Goal: Information Seeking & Learning: Learn about a topic

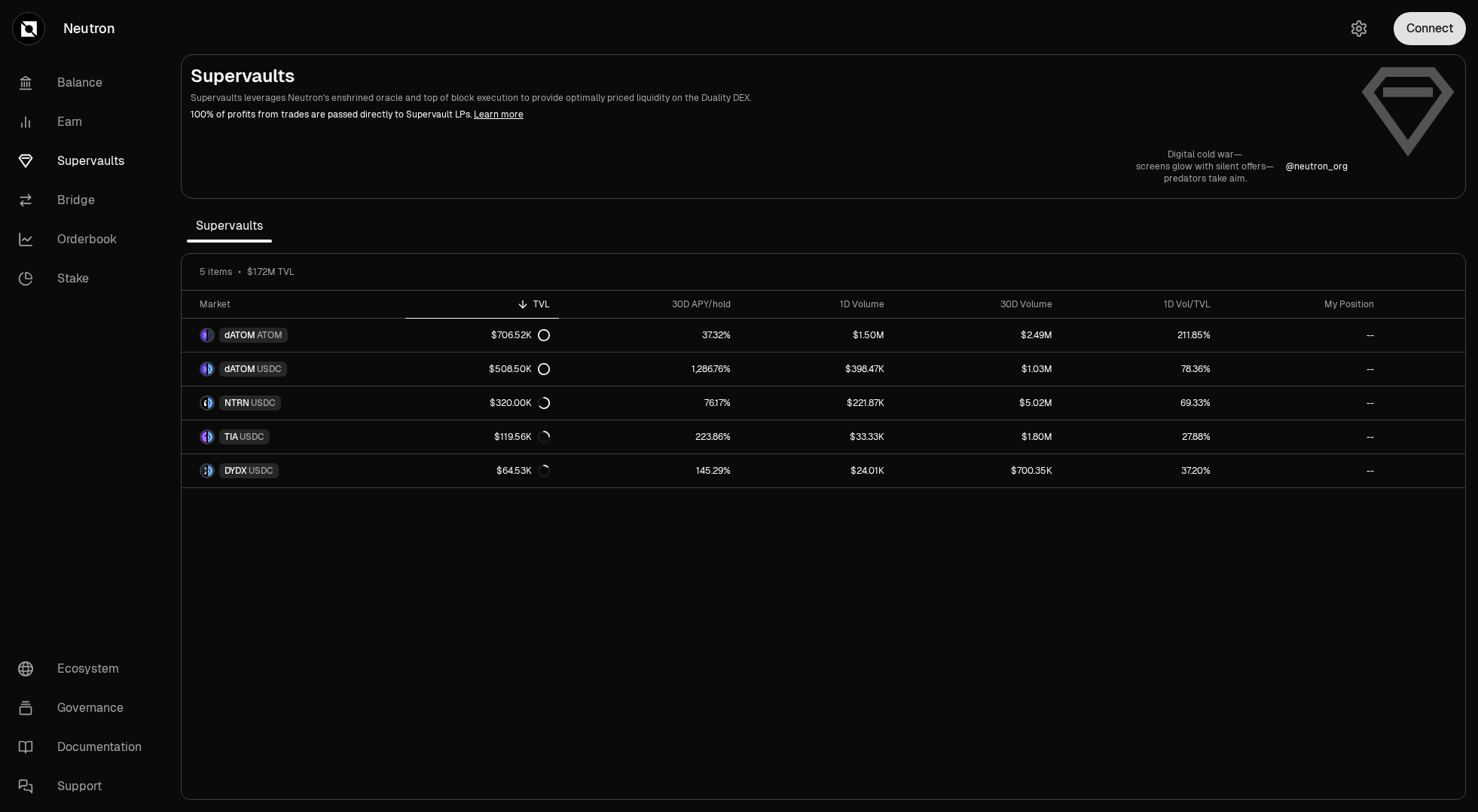
click at [1409, 44] on button "Connect" at bounding box center [1430, 28] width 72 height 33
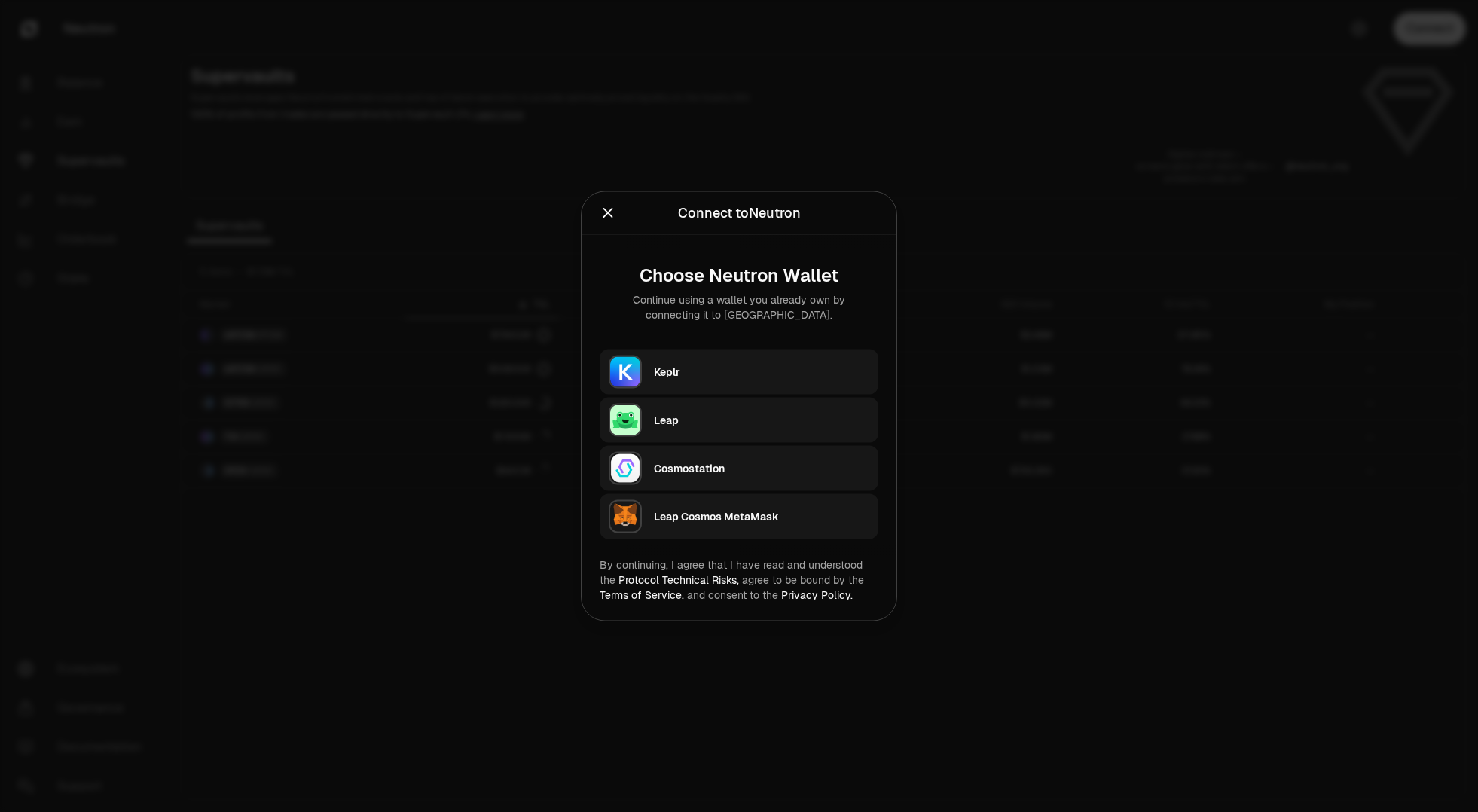
click at [751, 366] on div "Keplr" at bounding box center [761, 372] width 216 height 15
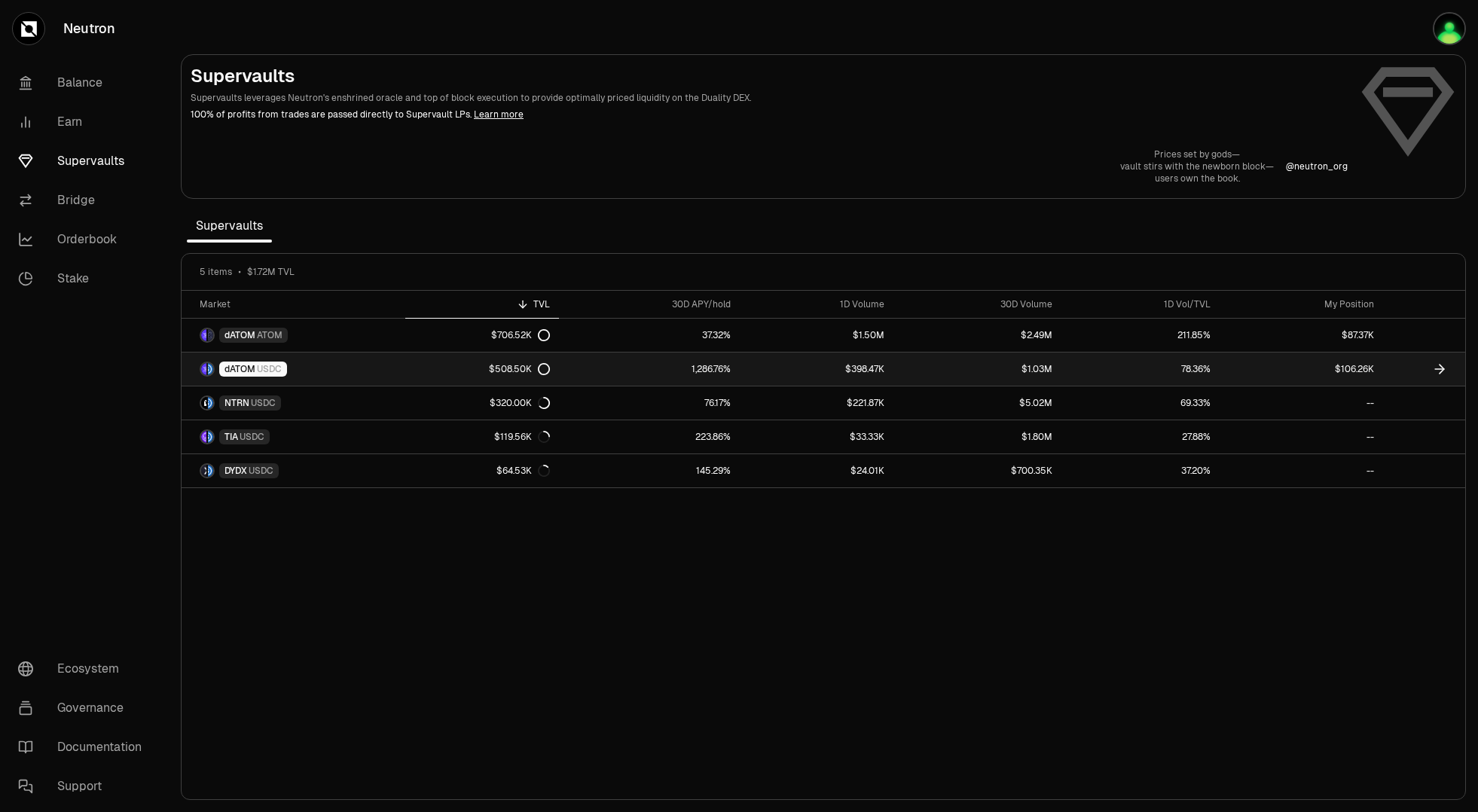
click at [1317, 367] on link "$106.26K" at bounding box center [1302, 369] width 164 height 33
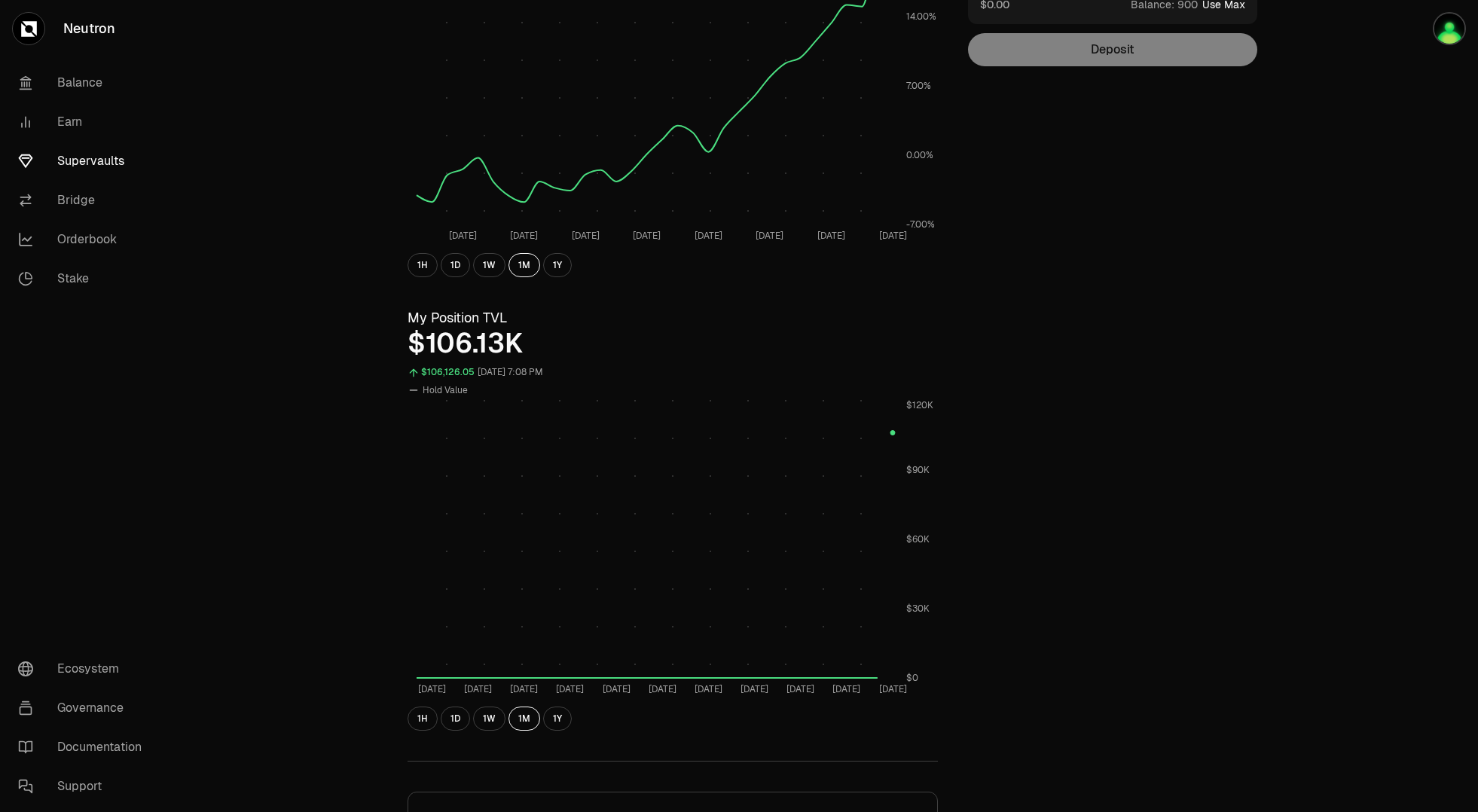
scroll to position [284, 0]
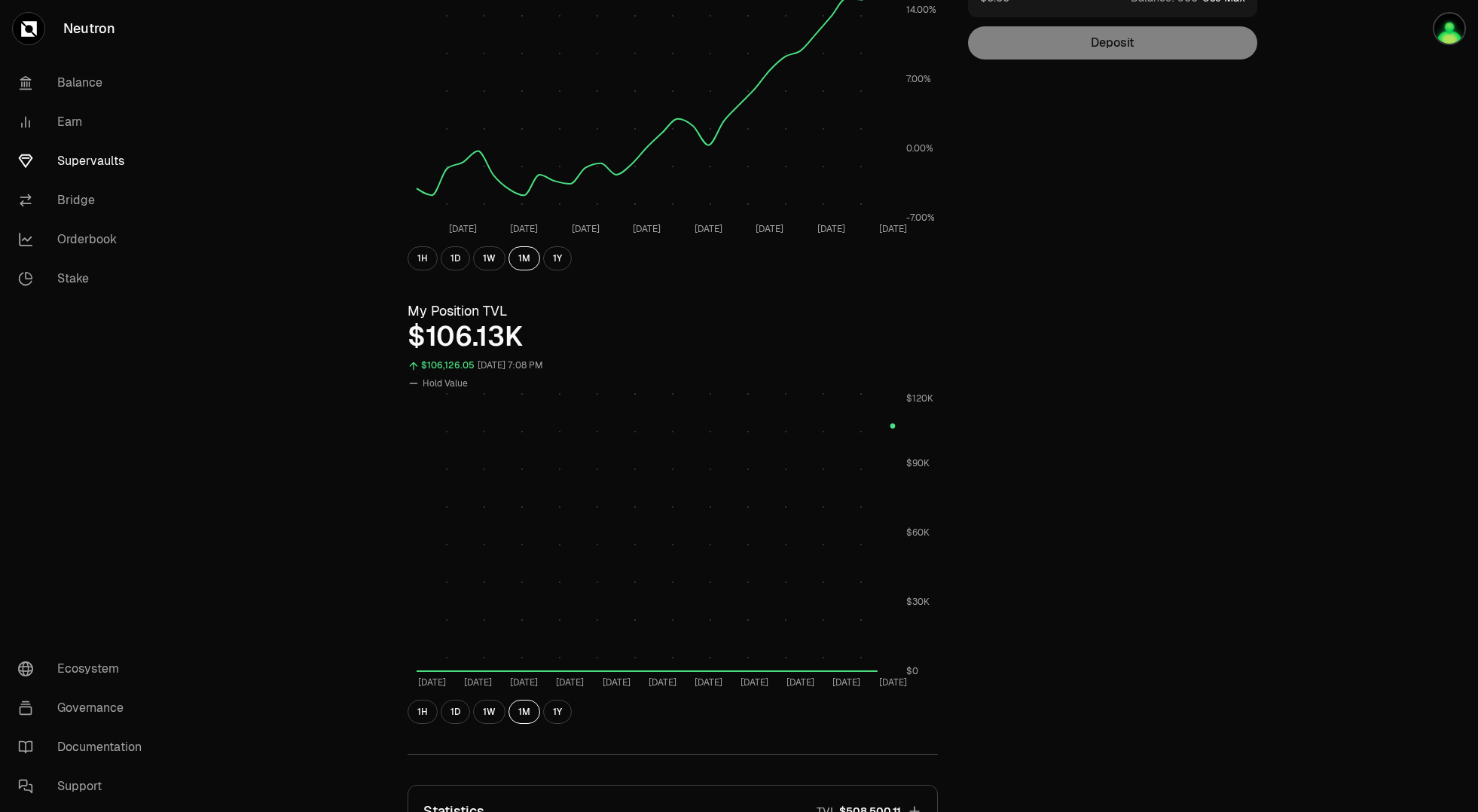
click at [893, 426] on circle at bounding box center [892, 425] width 5 height 5
click at [422, 715] on button "1H" at bounding box center [423, 711] width 30 height 24
click at [450, 714] on button "1D" at bounding box center [455, 711] width 29 height 24
click at [490, 713] on button "1W" at bounding box center [489, 711] width 32 height 24
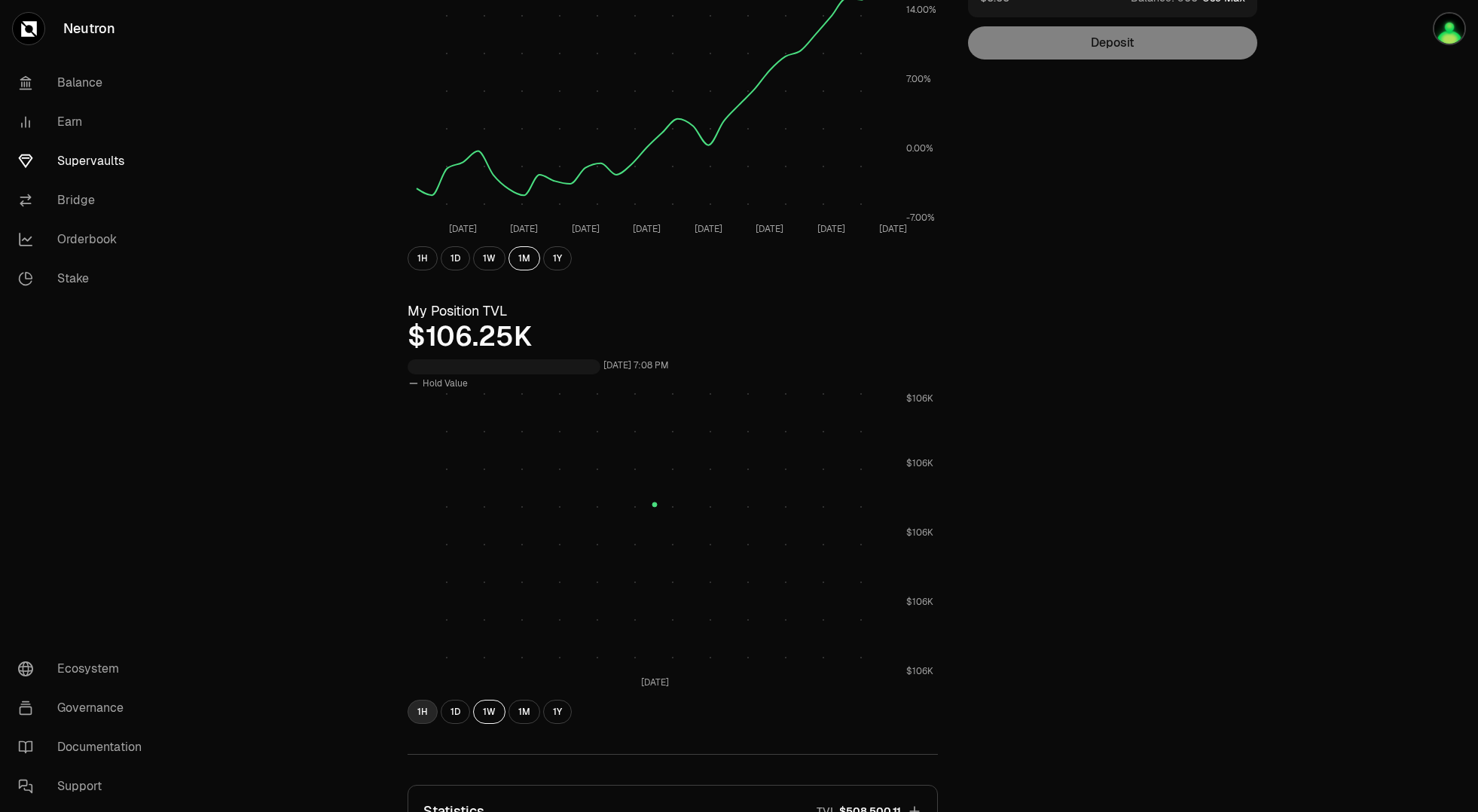
click at [423, 705] on button "1H" at bounding box center [423, 711] width 30 height 24
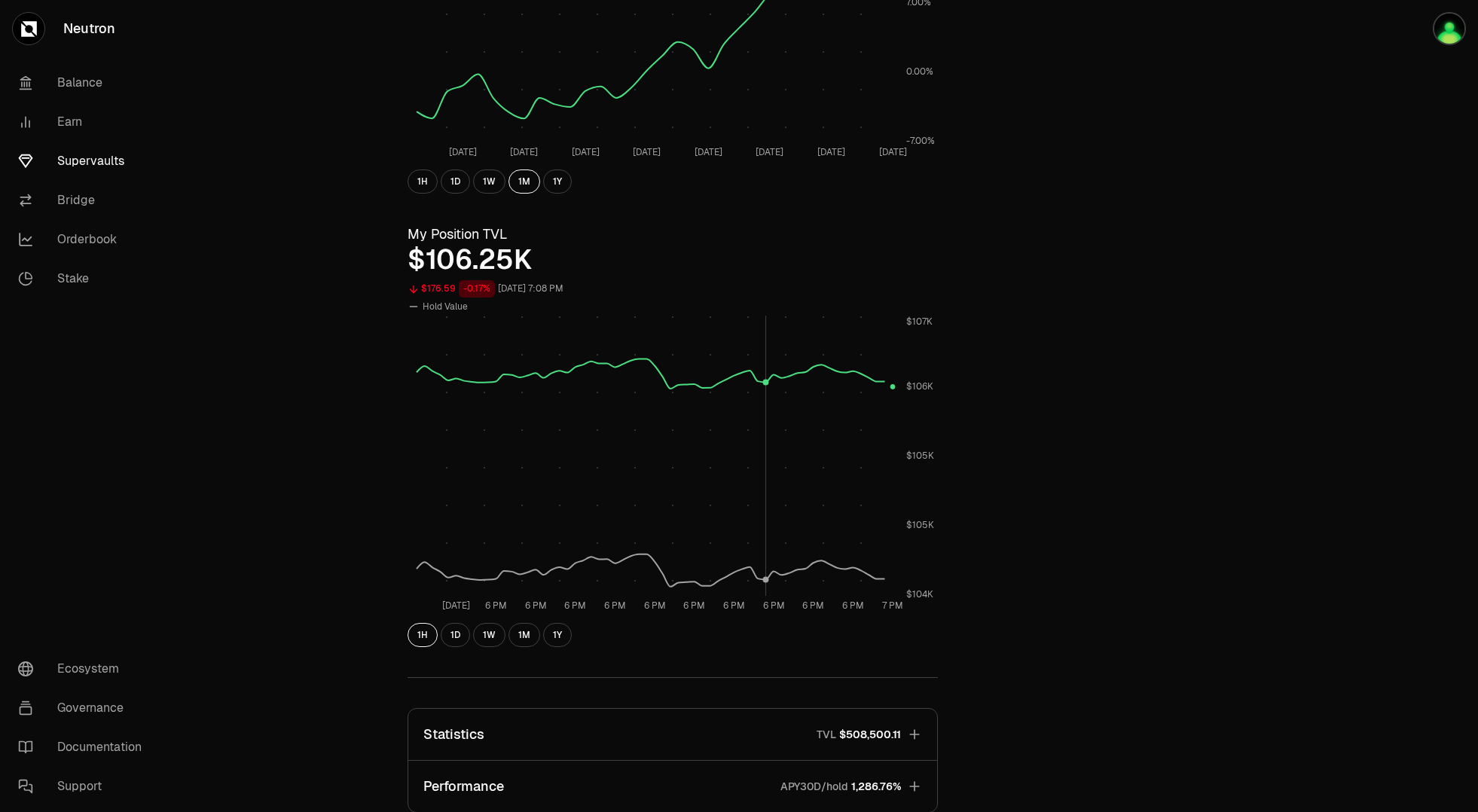
scroll to position [355, 0]
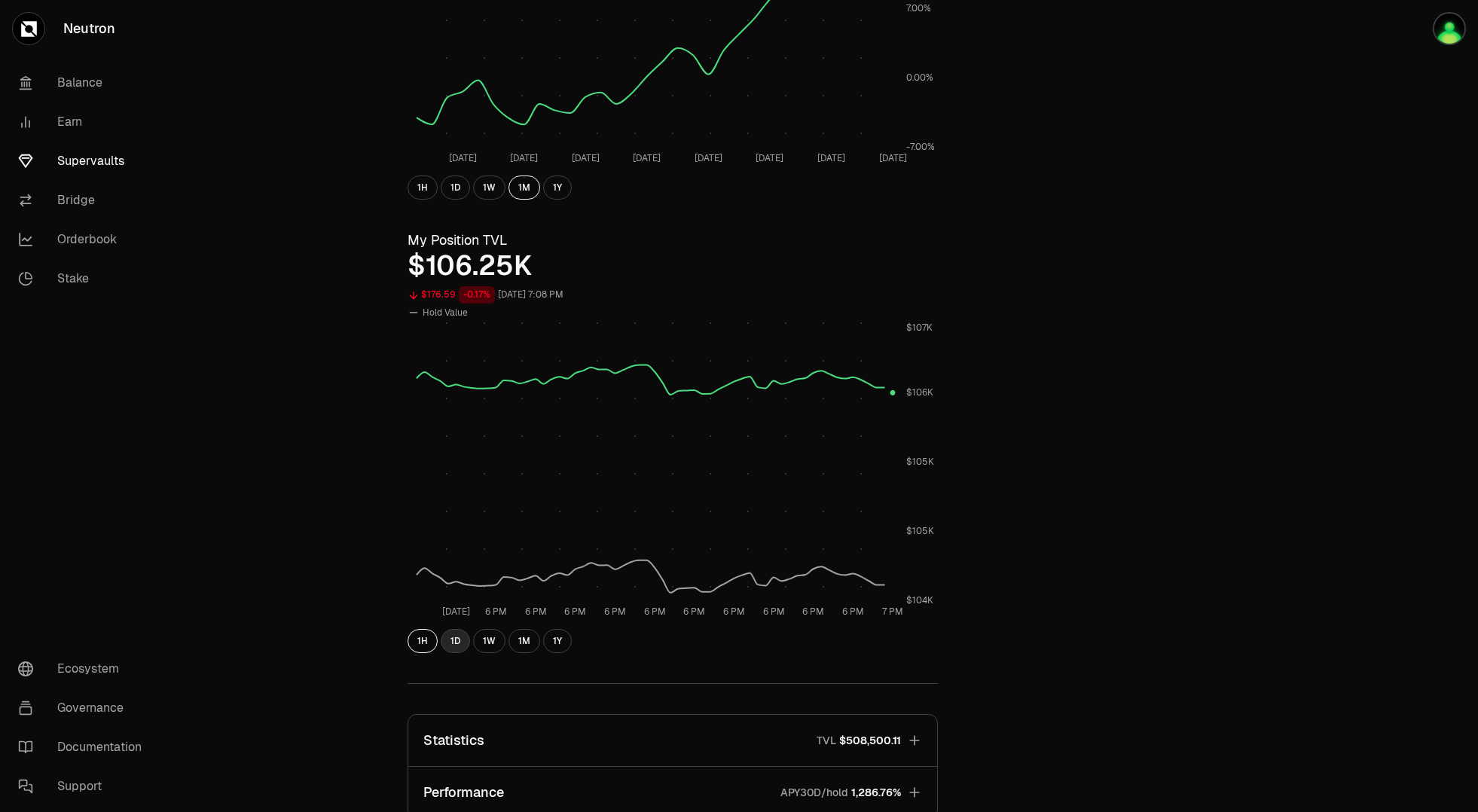
click at [459, 641] on button "1D" at bounding box center [455, 640] width 29 height 24
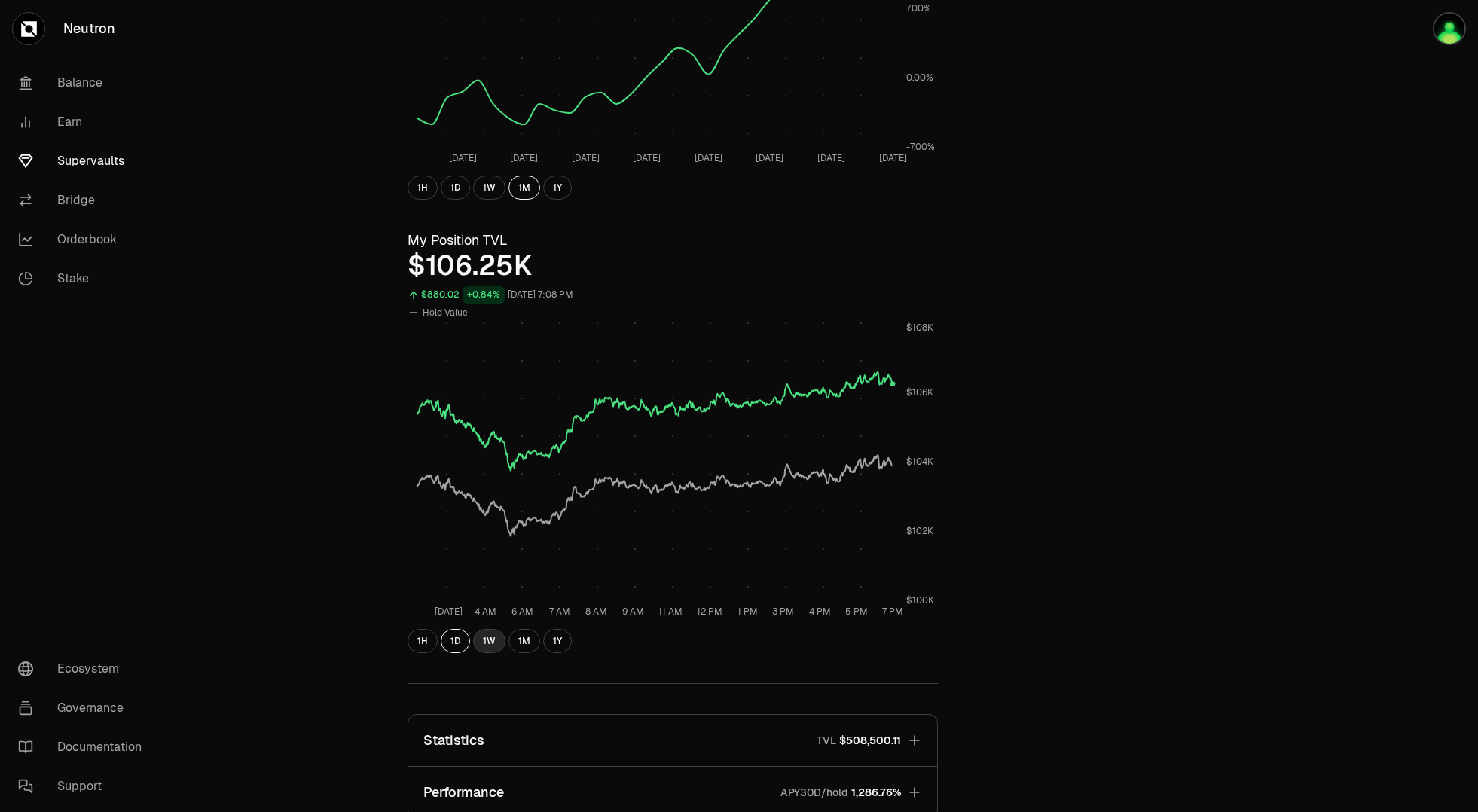
click at [488, 636] on button "1W" at bounding box center [489, 640] width 32 height 24
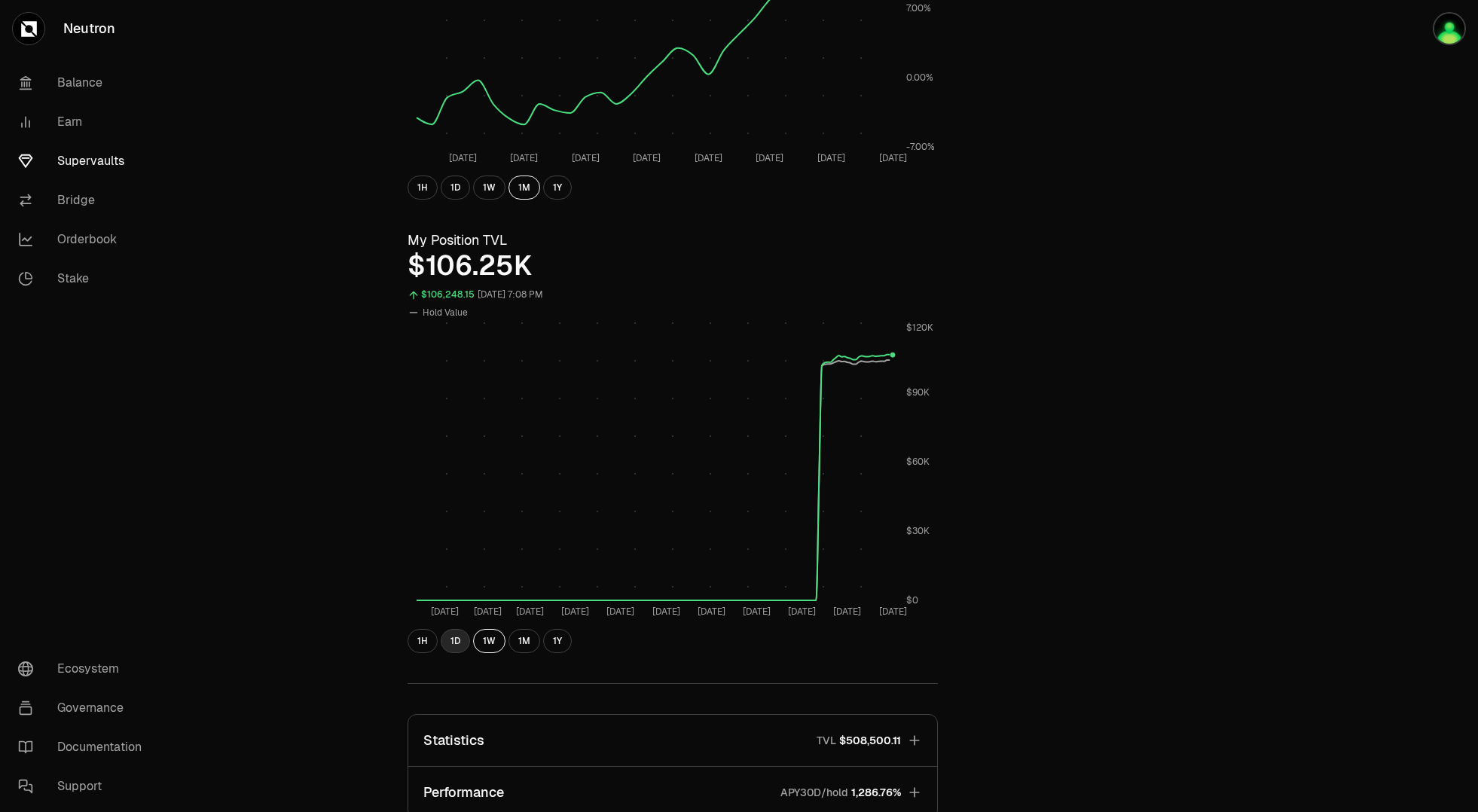
click at [460, 635] on button "1D" at bounding box center [455, 640] width 29 height 24
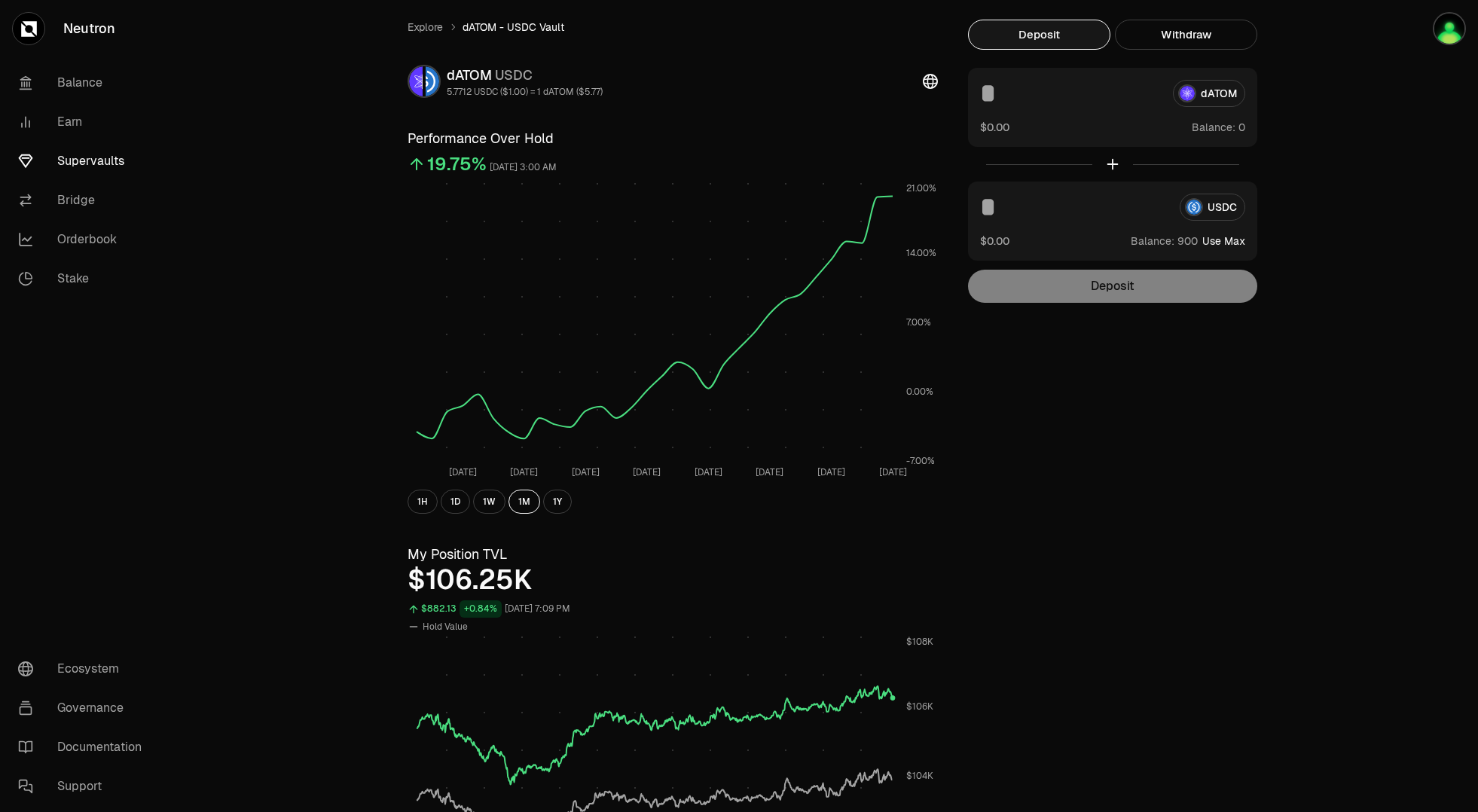
scroll to position [0, 0]
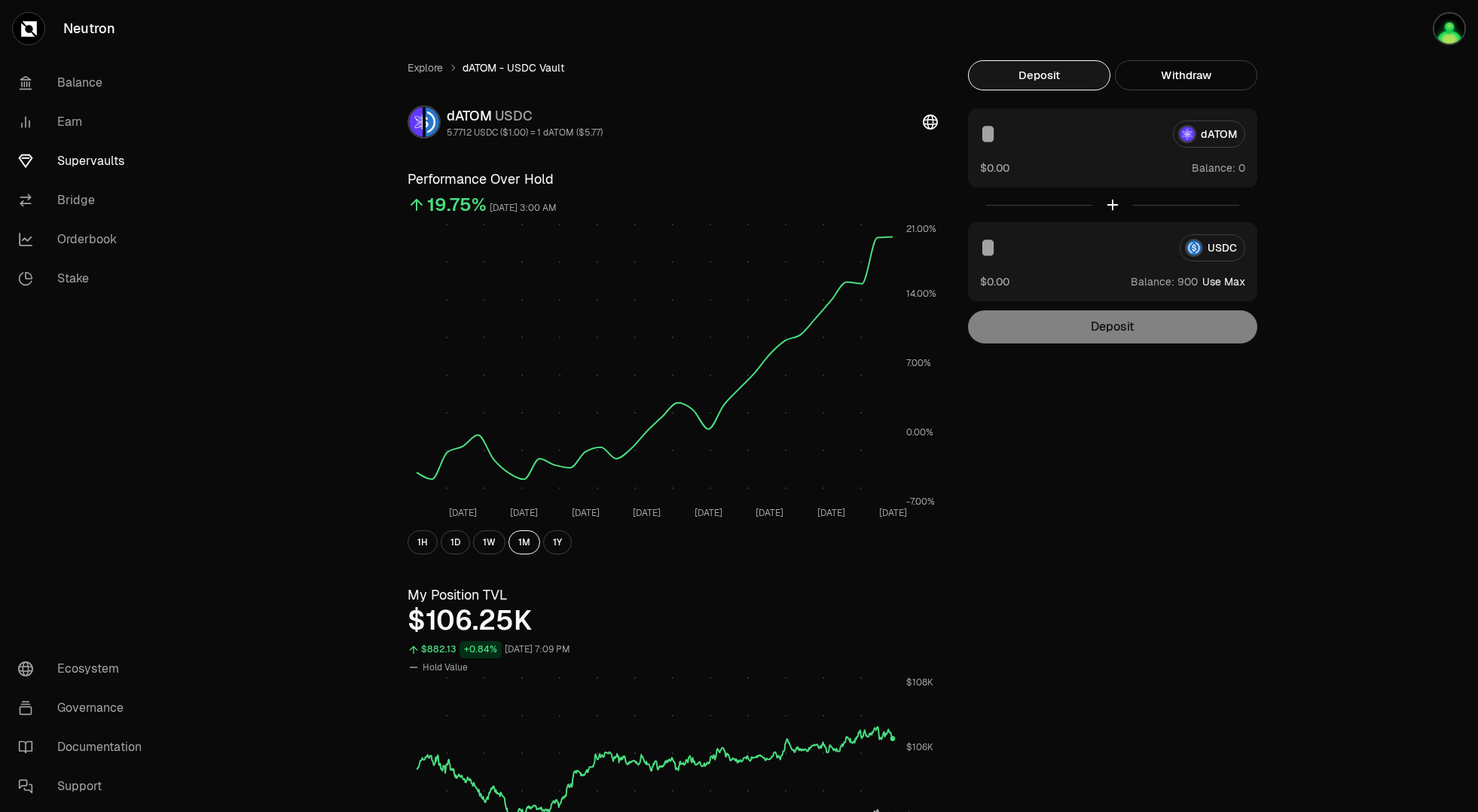
click at [101, 160] on link "Supervaults" at bounding box center [84, 161] width 157 height 39
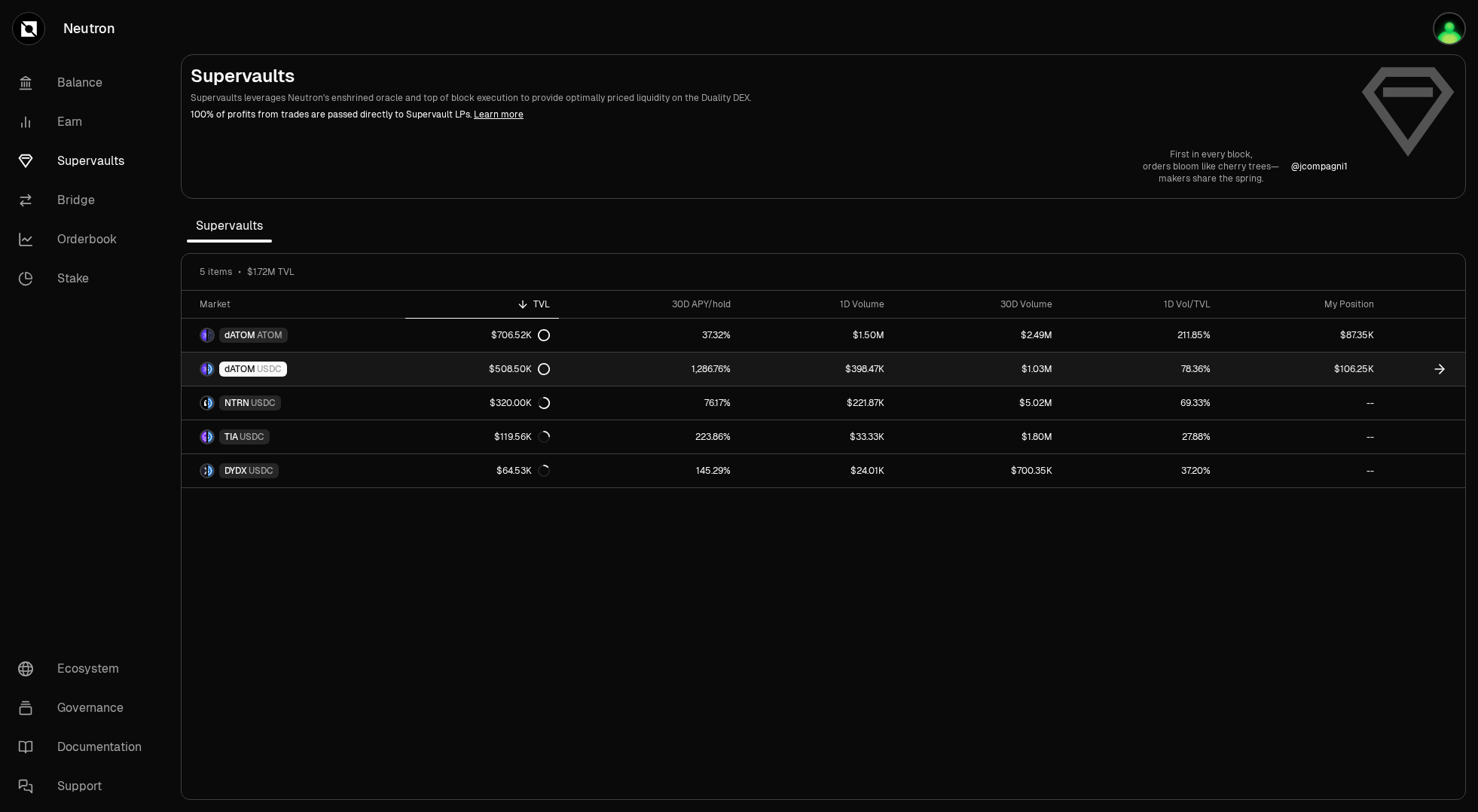
click at [1375, 366] on link "$106.25K" at bounding box center [1302, 369] width 164 height 33
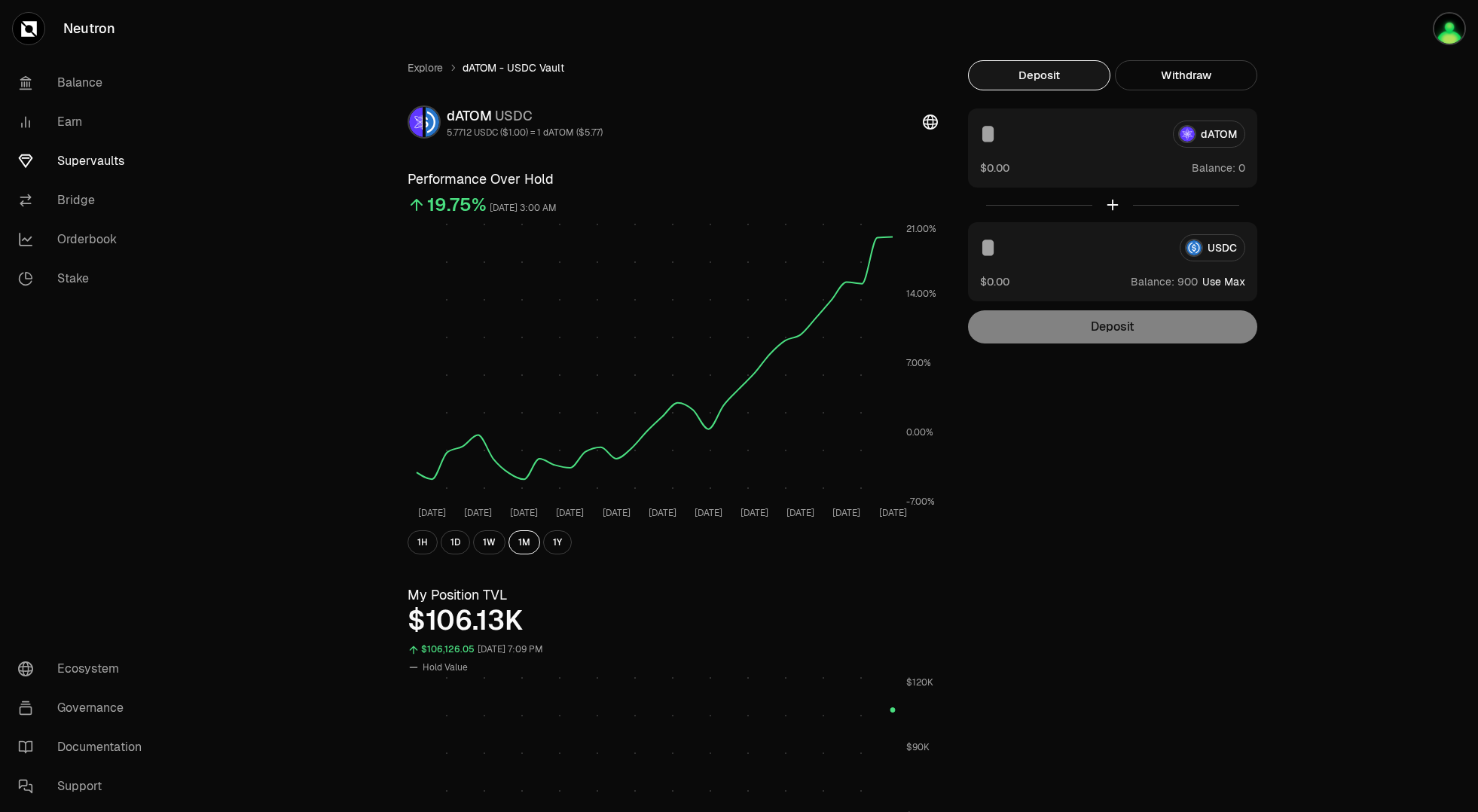
click at [72, 165] on link "Supervaults" at bounding box center [84, 161] width 157 height 39
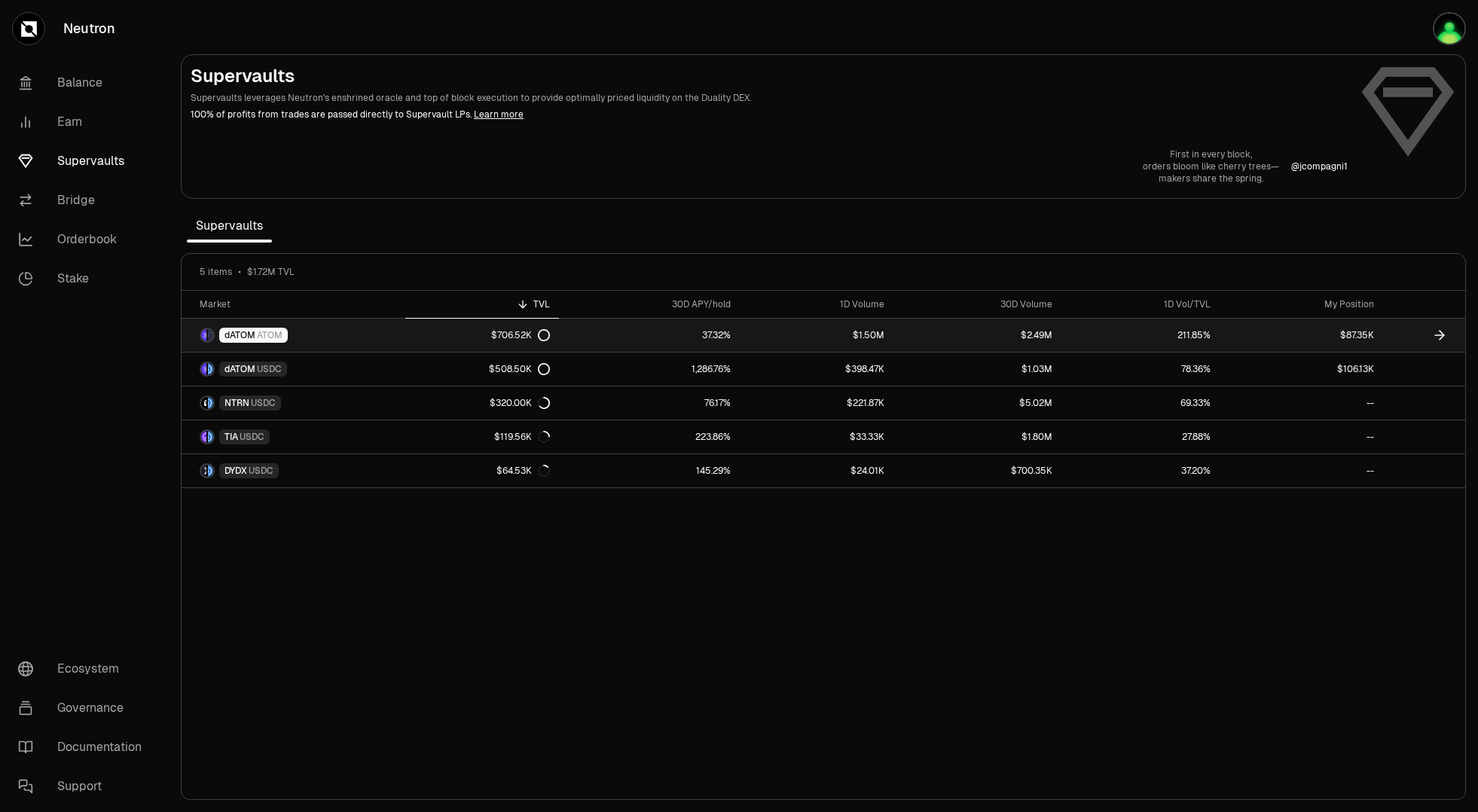
click at [1350, 334] on link "$87.35K" at bounding box center [1302, 335] width 164 height 33
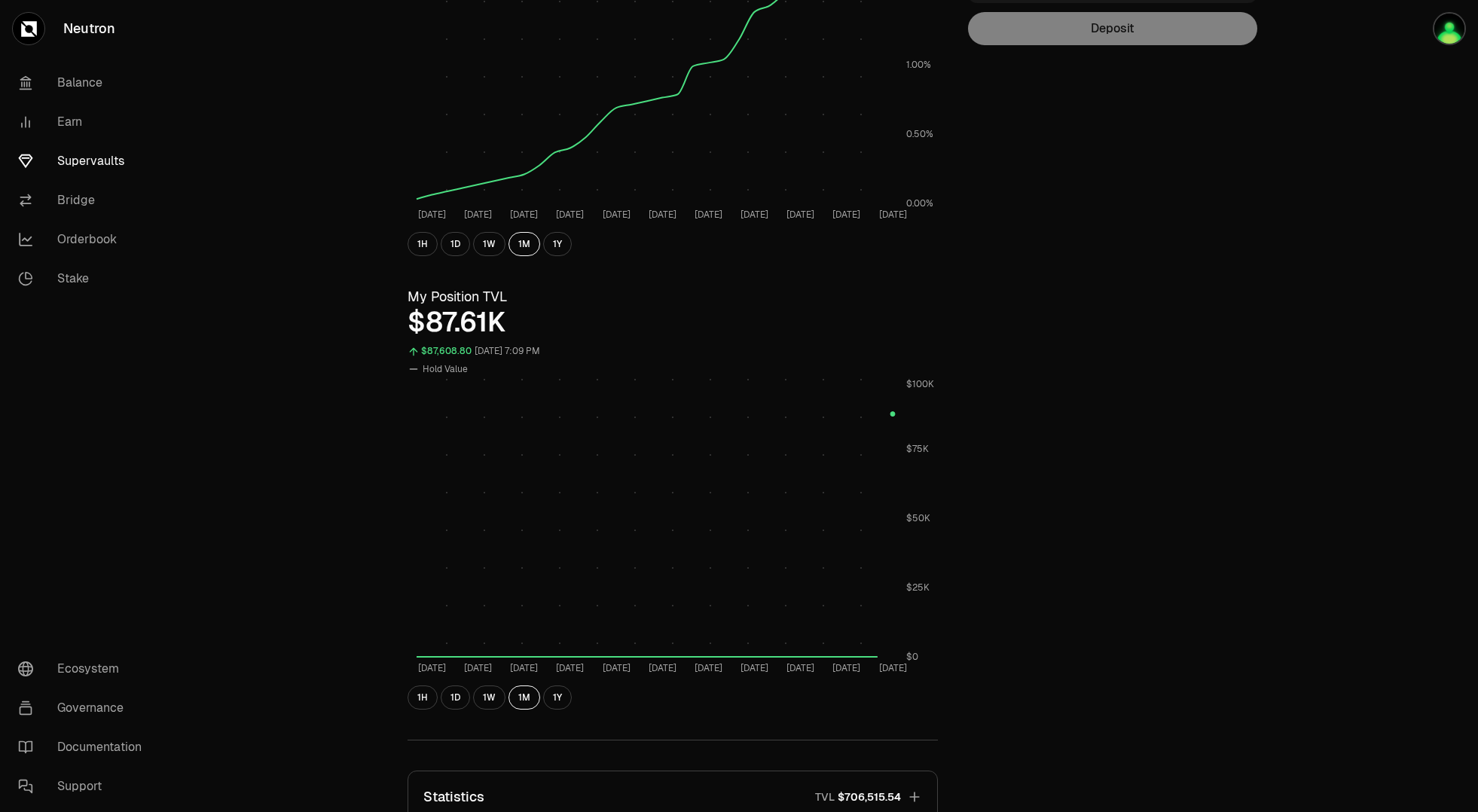
scroll to position [310, 0]
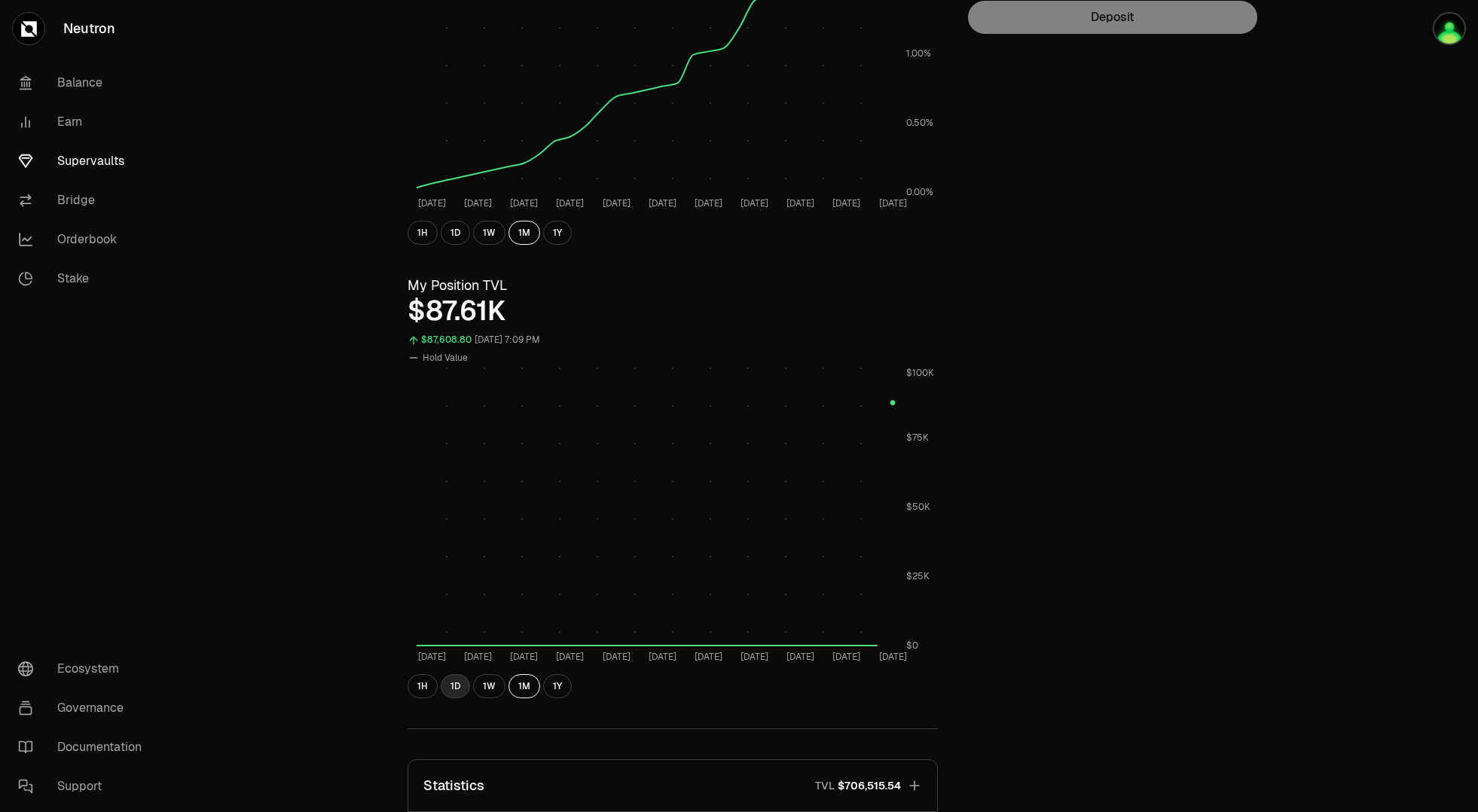
click at [455, 684] on button "1D" at bounding box center [455, 686] width 29 height 24
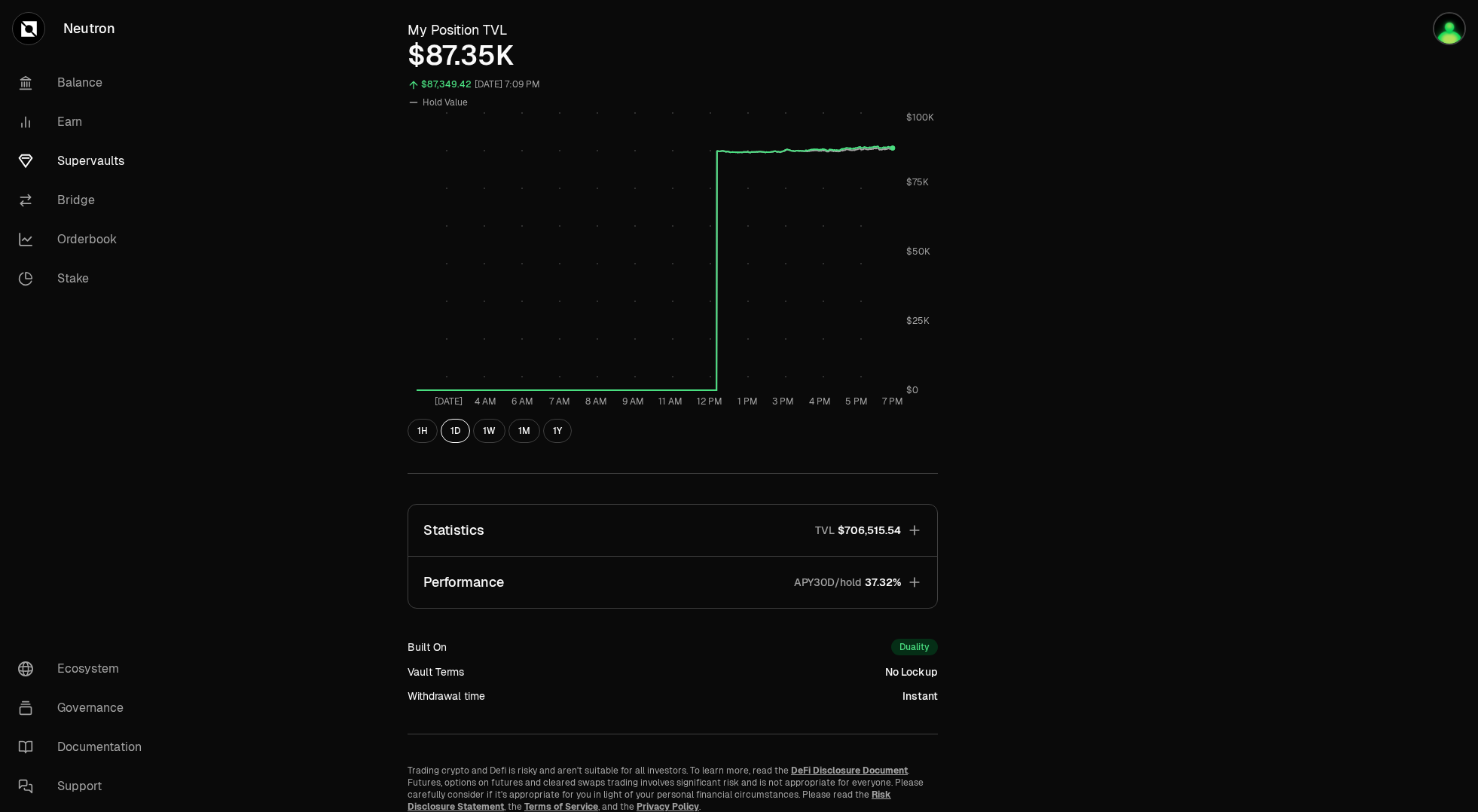
scroll to position [625, 0]
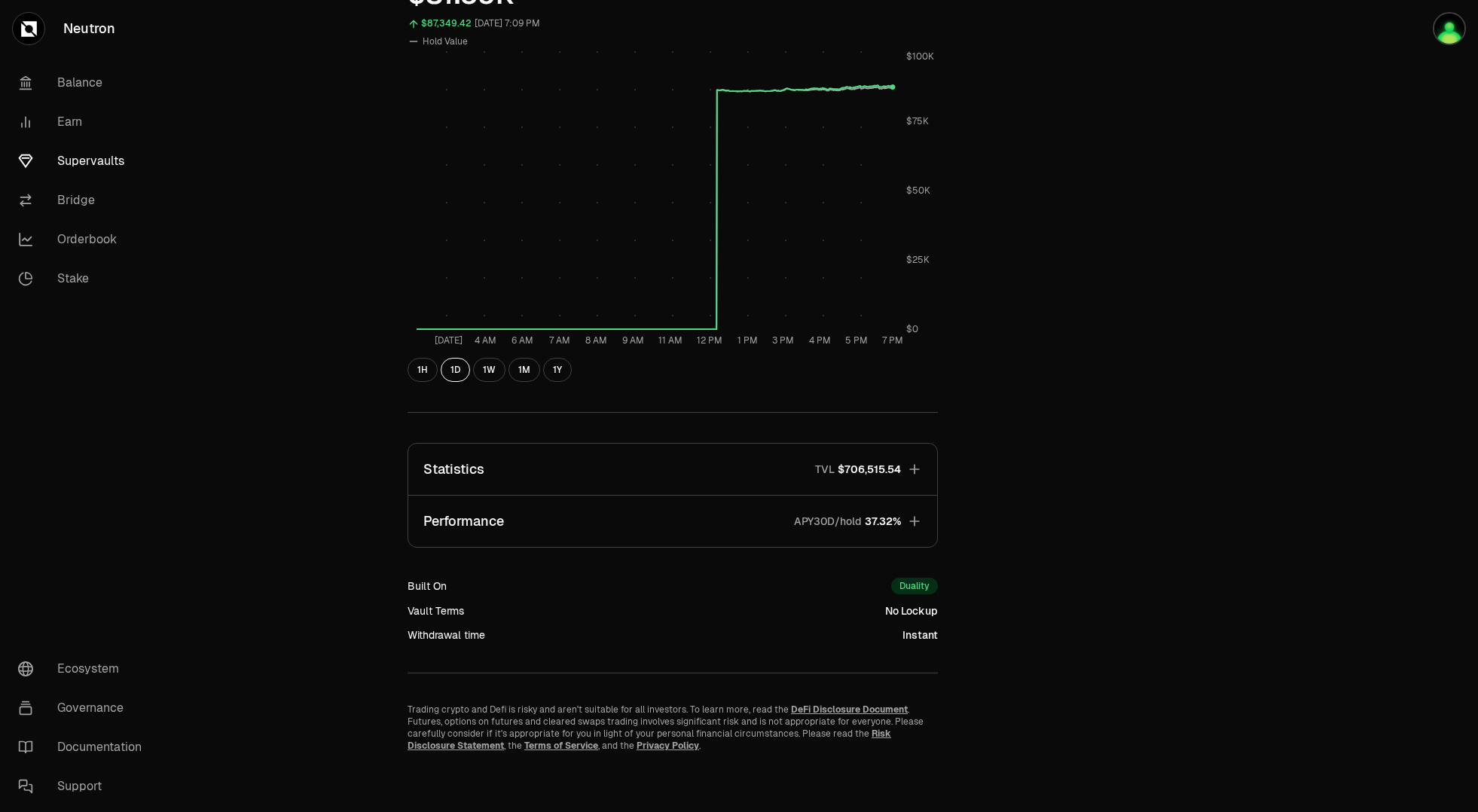
click at [914, 524] on icon "button" at bounding box center [914, 520] width 10 height 10
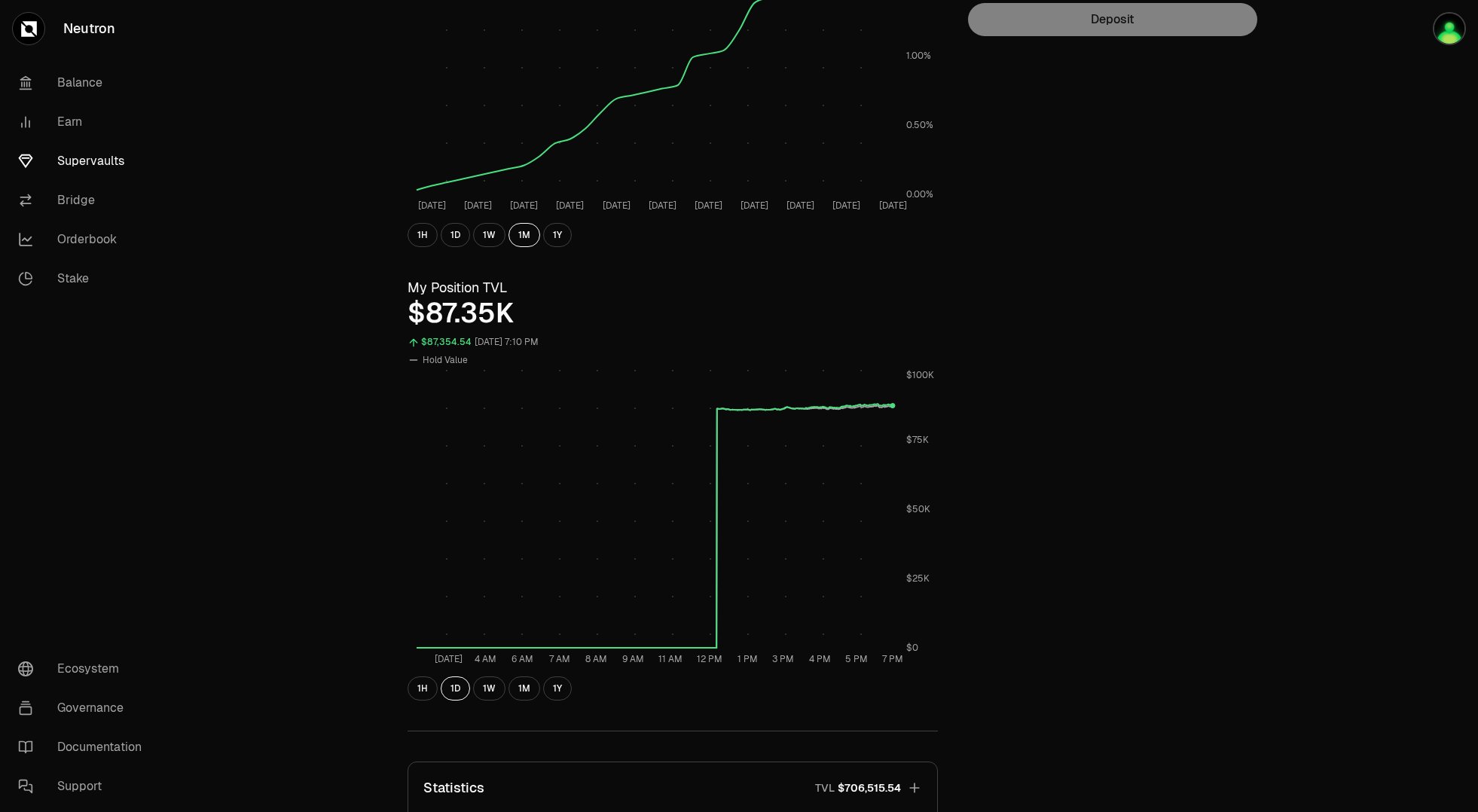
scroll to position [0, 0]
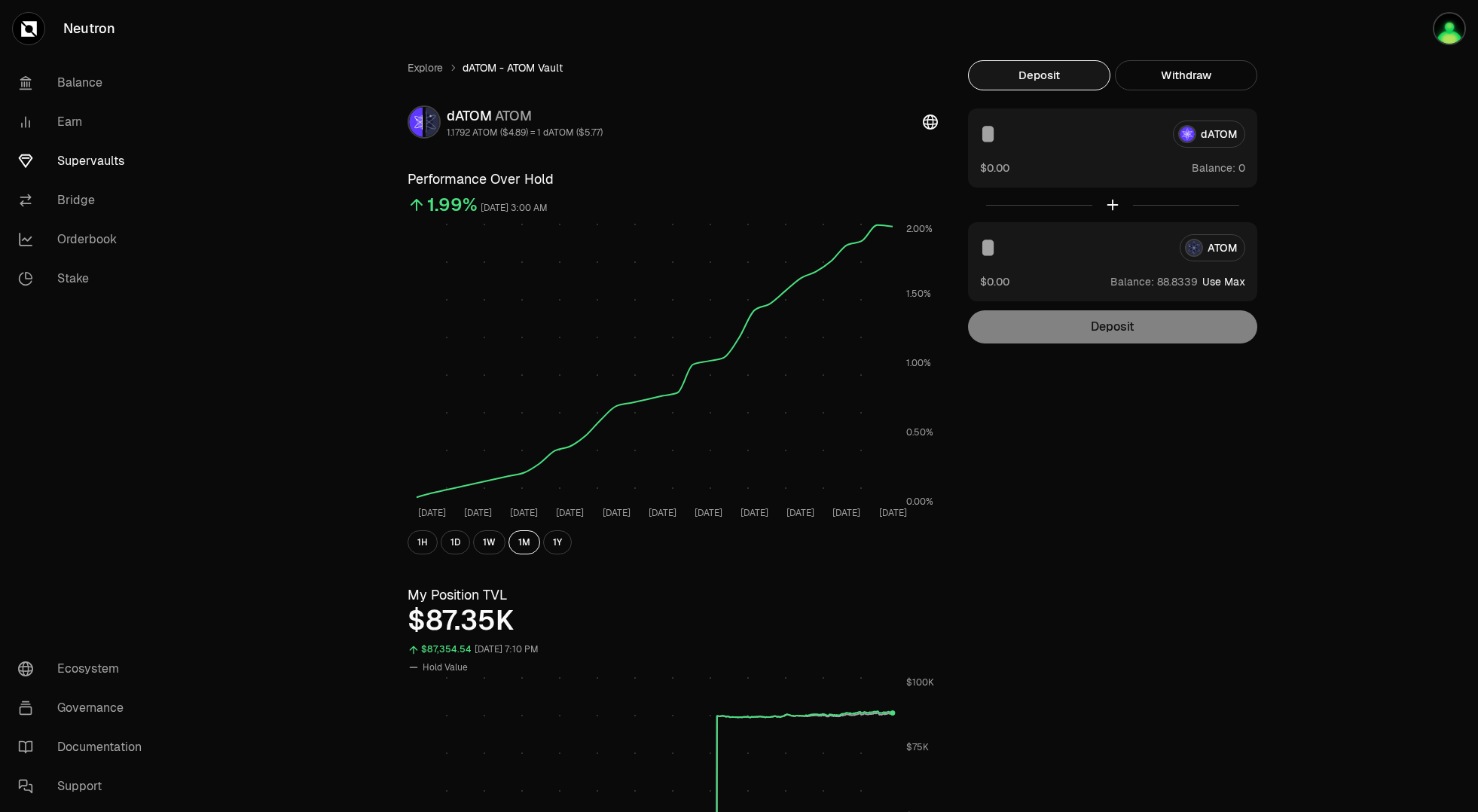
click at [104, 164] on link "Supervaults" at bounding box center [84, 161] width 157 height 39
